Goal: Contribute content

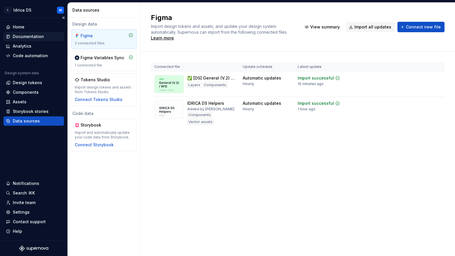
click at [37, 35] on div "Documentation" at bounding box center [28, 37] width 31 height 6
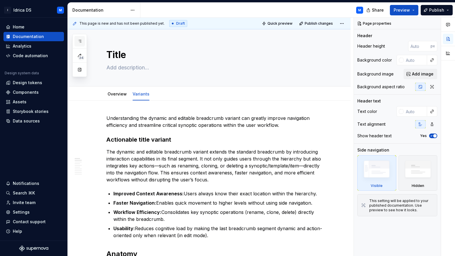
click at [79, 39] on icon "button" at bounding box center [79, 41] width 5 height 5
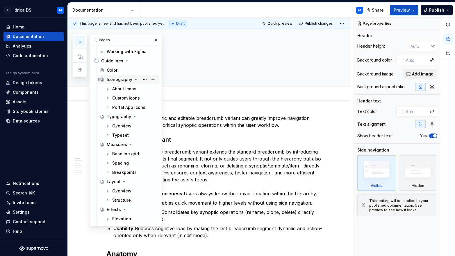
scroll to position [166, 0]
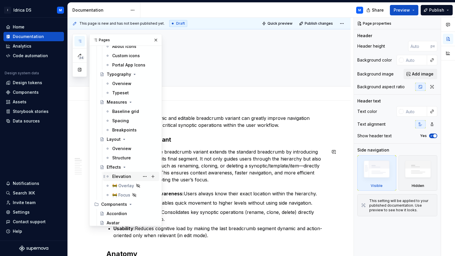
click at [131, 172] on div "Elevation" at bounding box center [131, 176] width 56 height 9
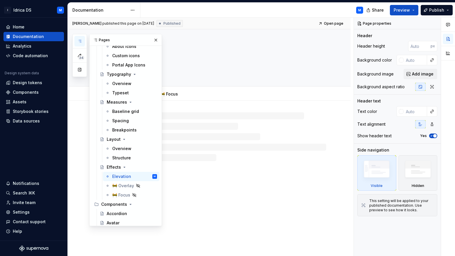
click at [81, 39] on icon "button" at bounding box center [79, 41] width 5 height 5
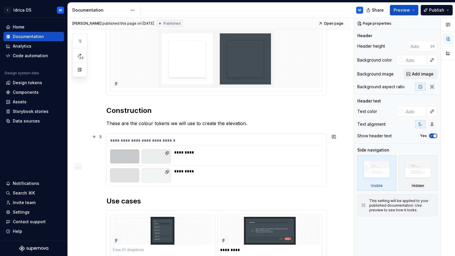
scroll to position [355, 0]
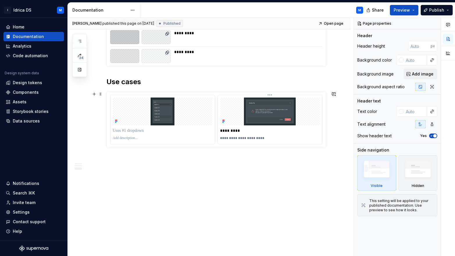
click at [313, 113] on img at bounding box center [270, 112] width 100 height 28
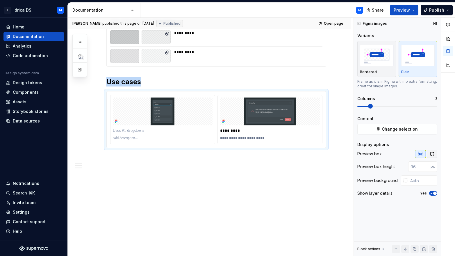
click at [432, 154] on icon "button" at bounding box center [431, 154] width 5 height 5
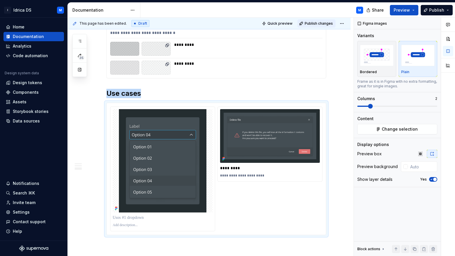
click at [315, 24] on span "Publish changes" at bounding box center [318, 23] width 28 height 5
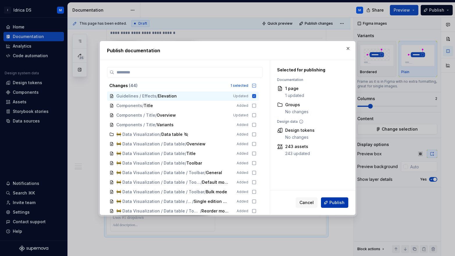
click at [329, 198] on button "Publish" at bounding box center [334, 203] width 27 height 10
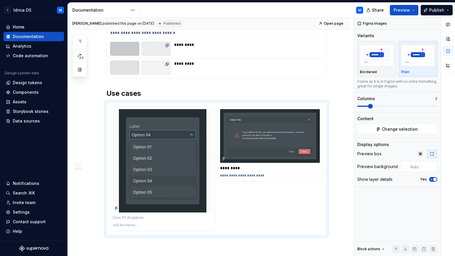
type textarea "*"
